Goal: Task Accomplishment & Management: Use online tool/utility

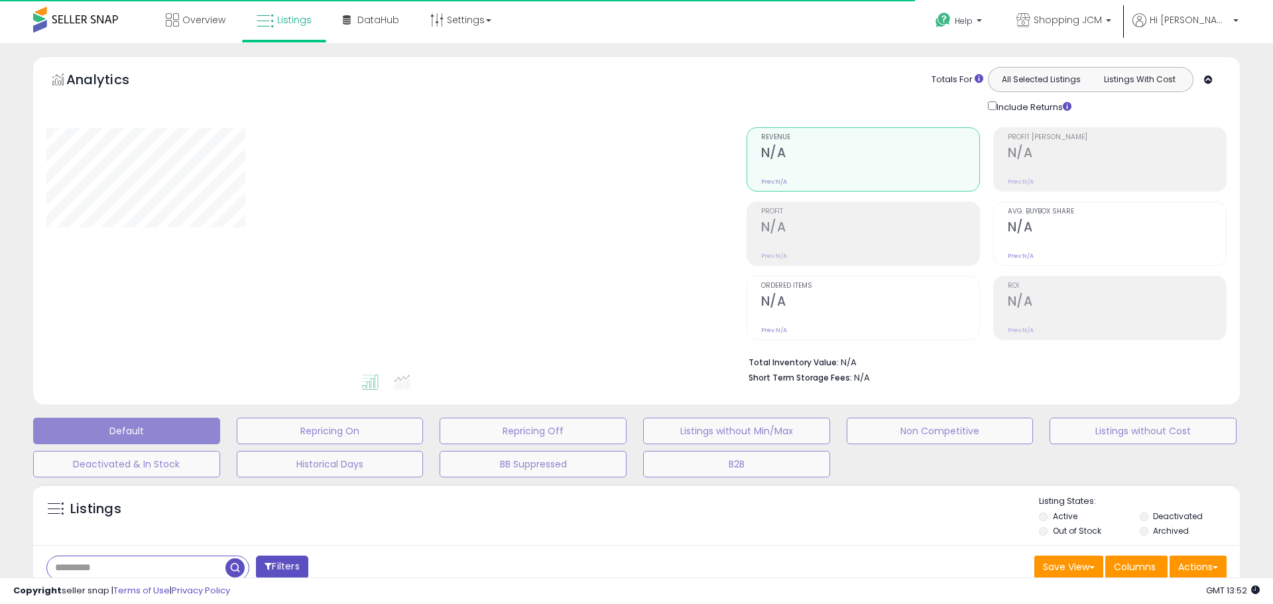
type input "**********"
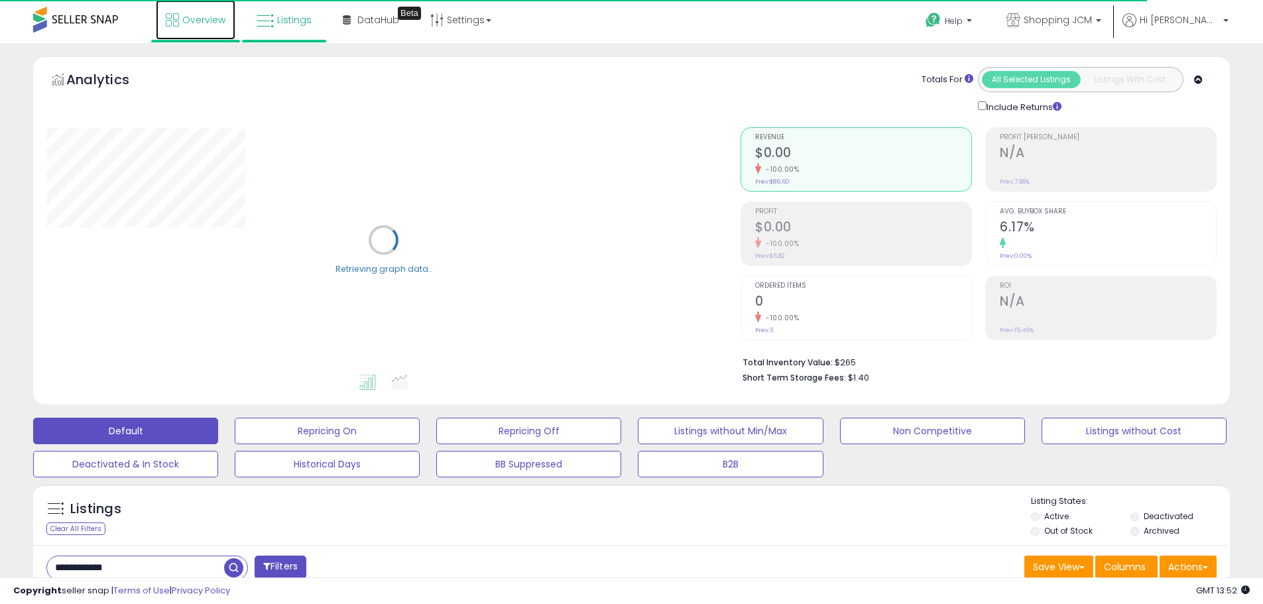
click at [185, 14] on span "Overview" at bounding box center [203, 19] width 43 height 13
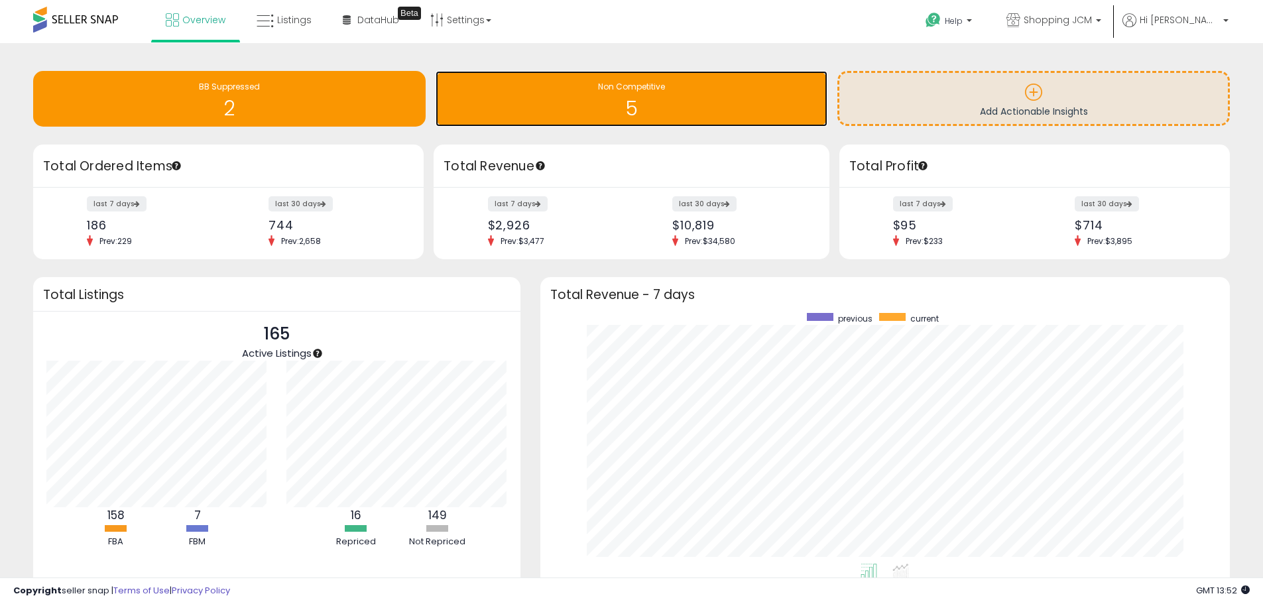
click at [625, 86] on span "Non Competitive" at bounding box center [631, 86] width 67 height 11
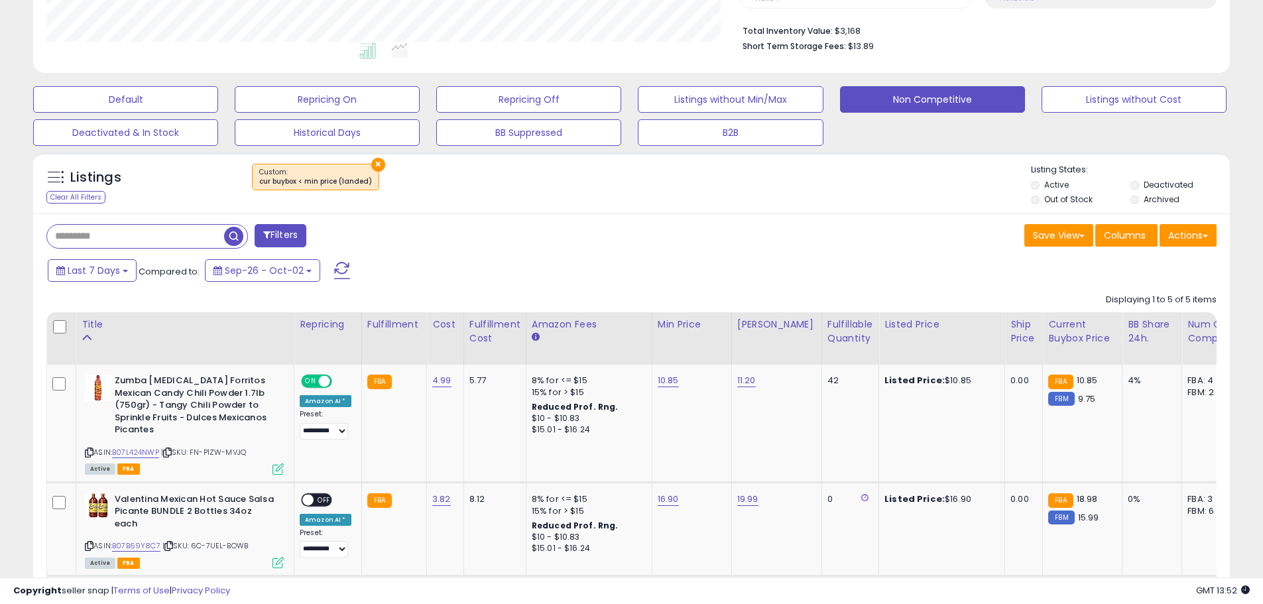
scroll to position [265, 0]
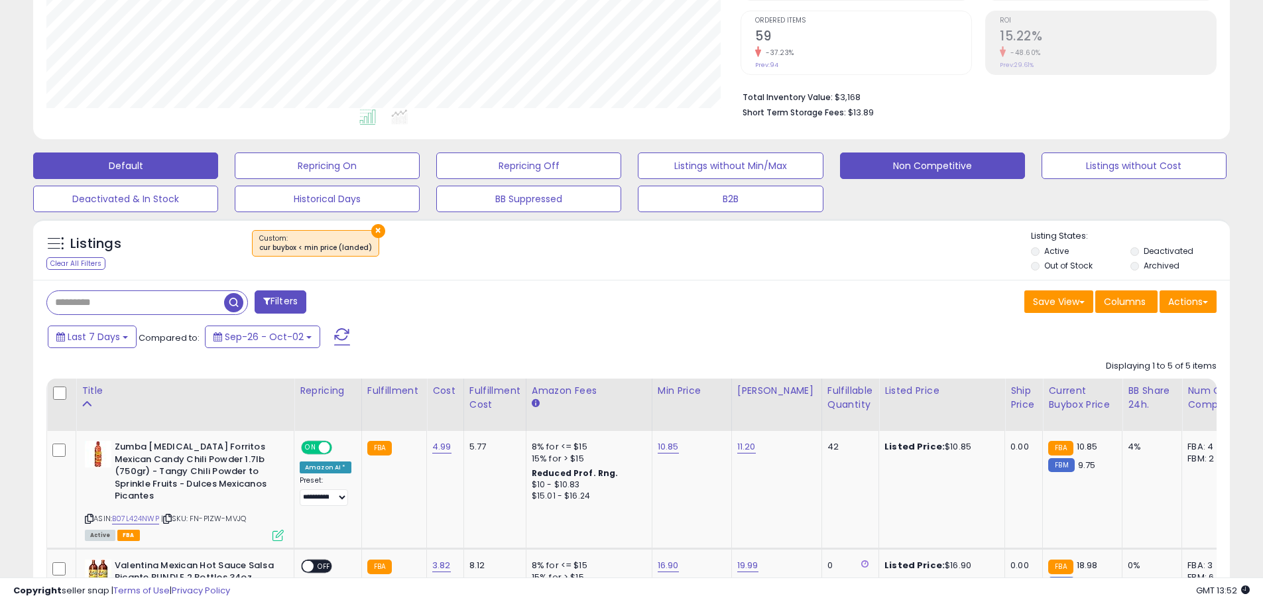
click at [153, 155] on button "Default" at bounding box center [125, 166] width 185 height 27
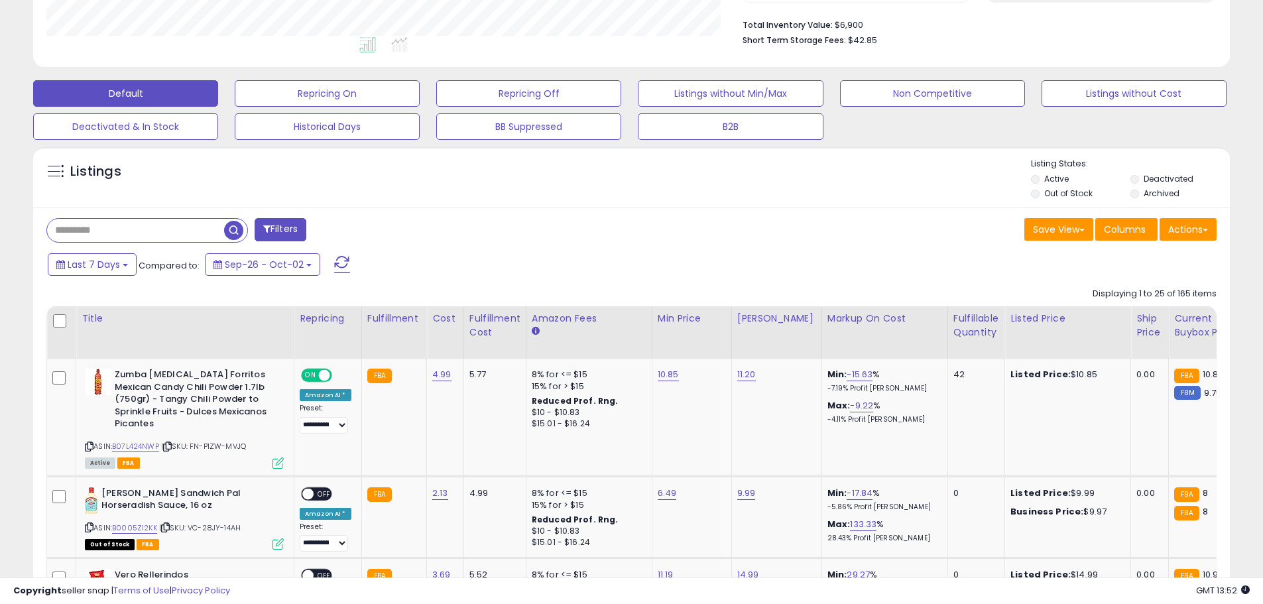
scroll to position [404, 0]
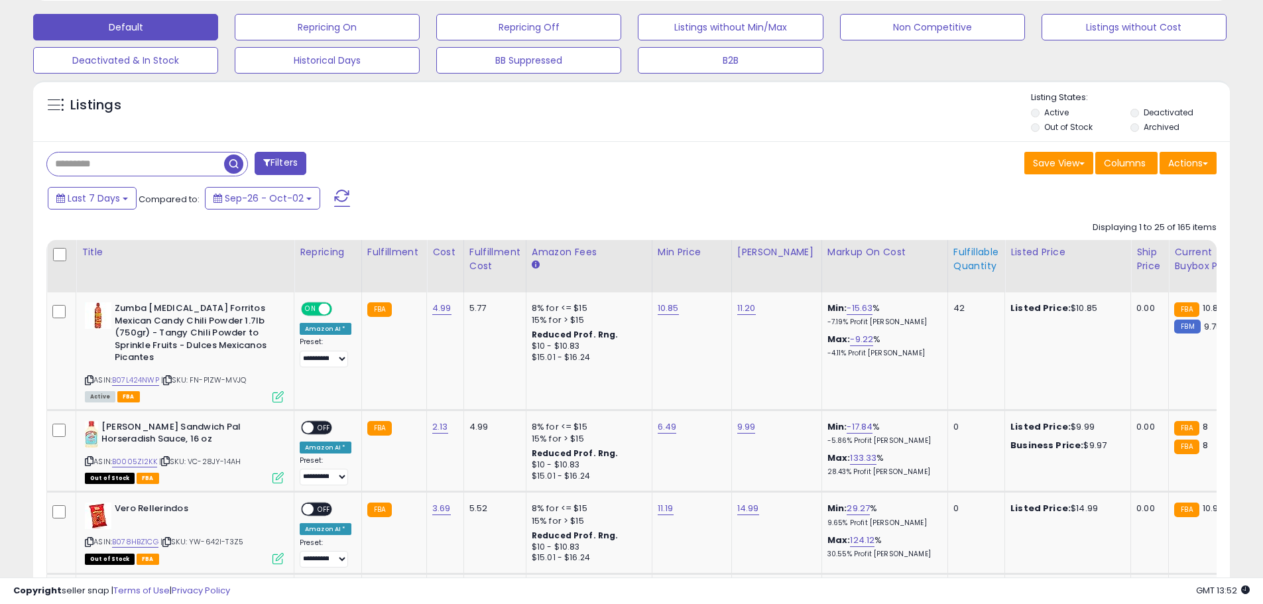
click at [970, 267] on div "Fulfillable Quantity" at bounding box center [977, 259] width 46 height 28
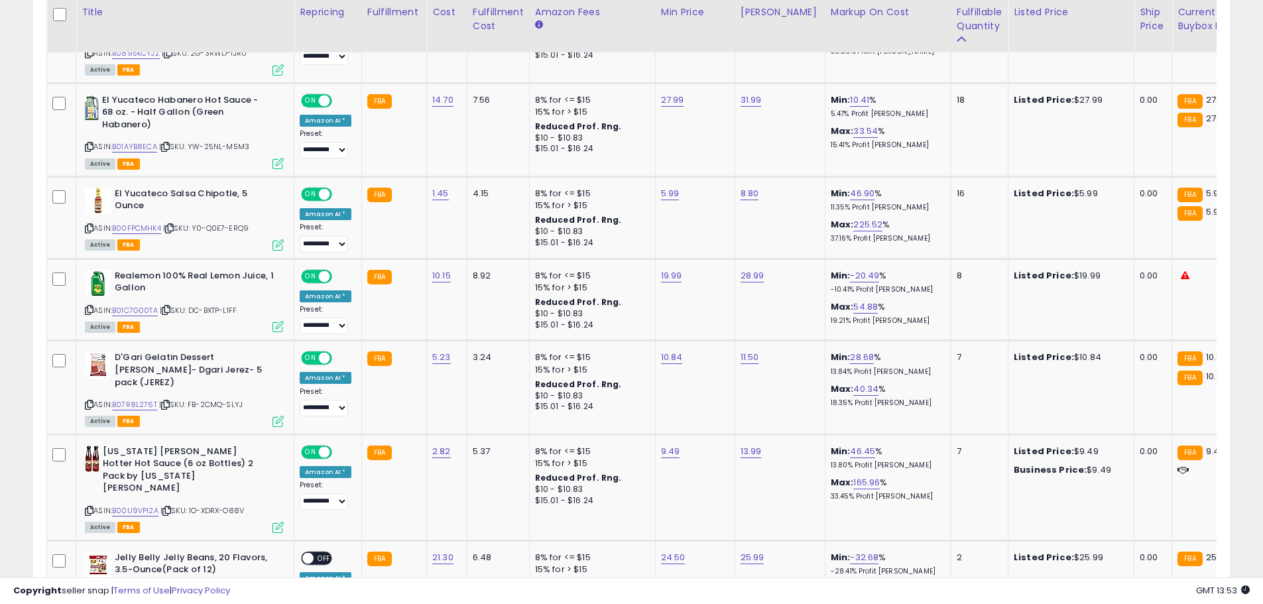
scroll to position [1598, 0]
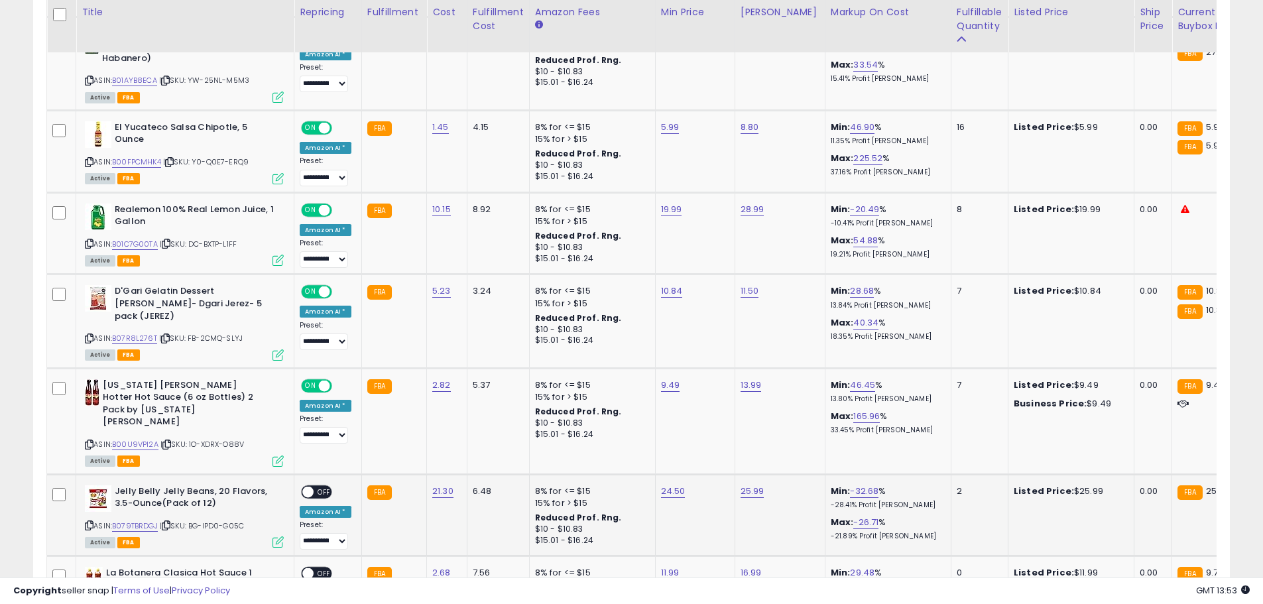
click at [318, 486] on span "OFF" at bounding box center [324, 491] width 21 height 11
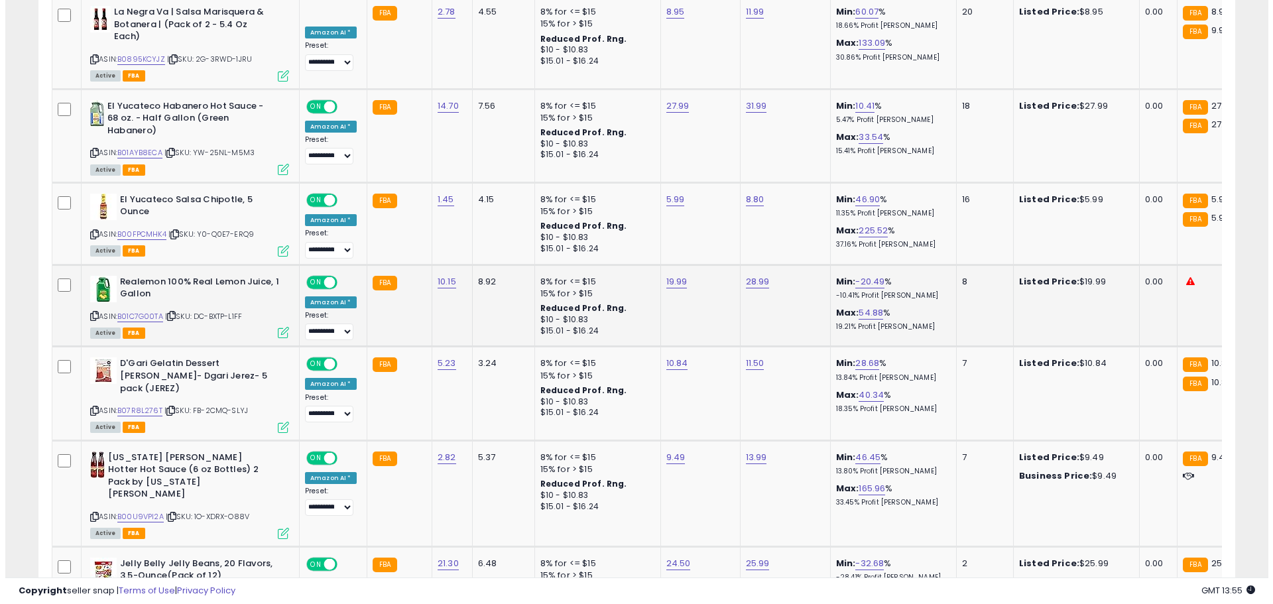
scroll to position [1459, 0]
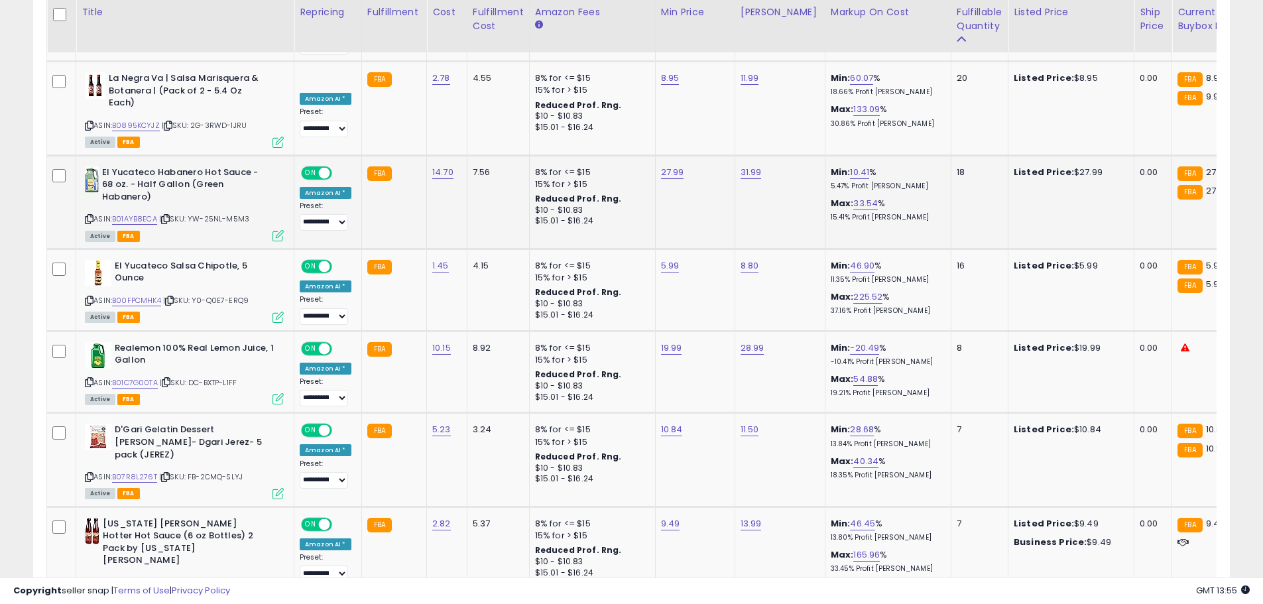
click at [277, 230] on icon at bounding box center [278, 235] width 11 height 11
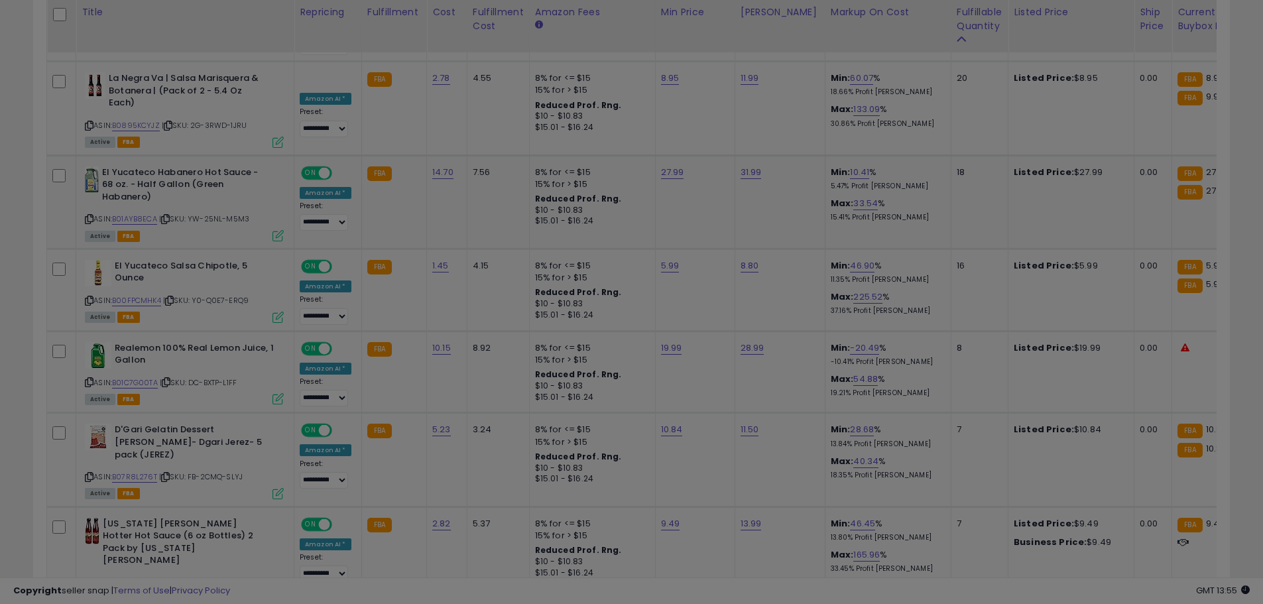
scroll to position [272, 700]
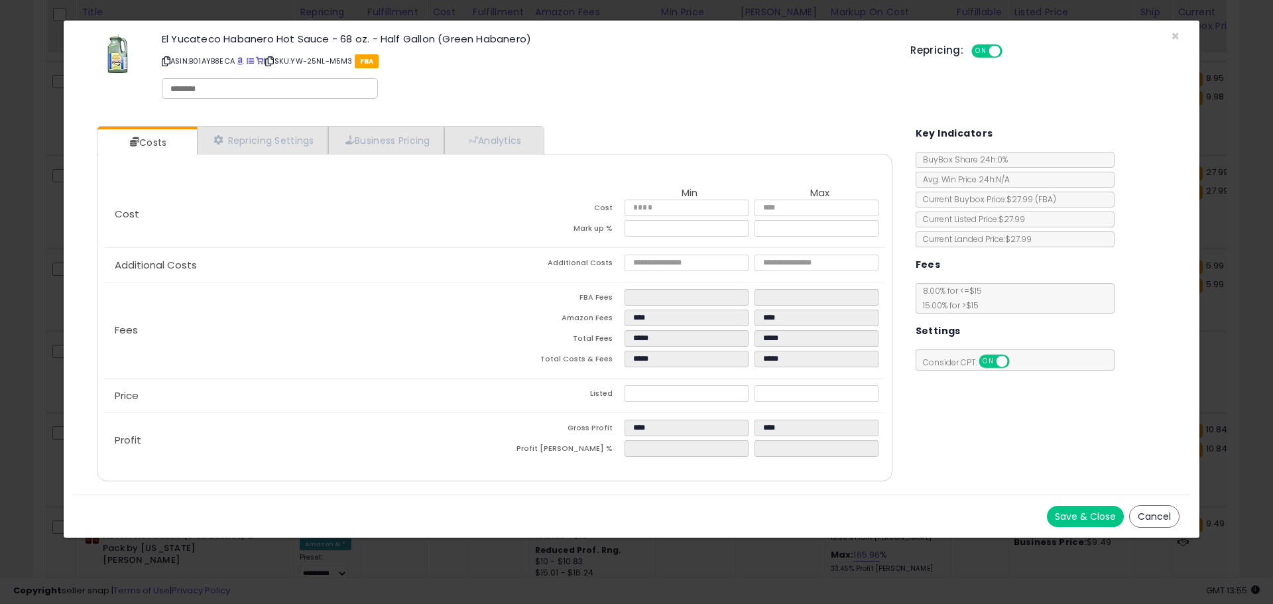
click at [0, 308] on div "× Close El Yucateco Habanero Hot Sauce - 68 oz. - Half Gallon (Green Habanero) …" at bounding box center [636, 302] width 1273 height 604
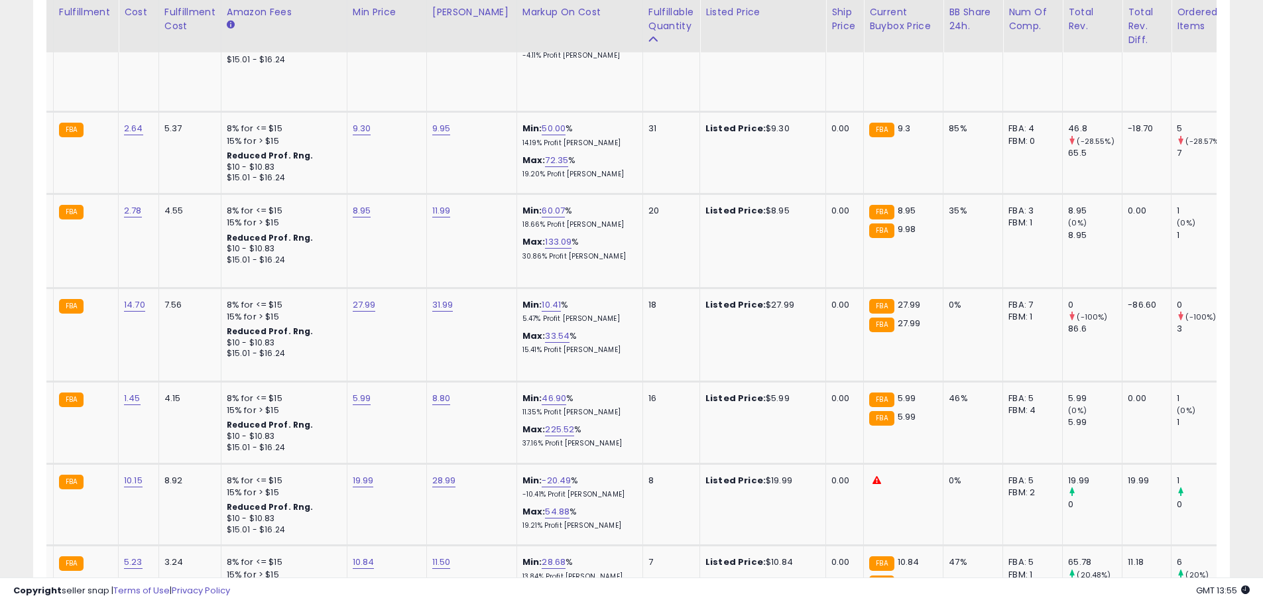
scroll to position [0, 234]
